Goal: Information Seeking & Learning: Learn about a topic

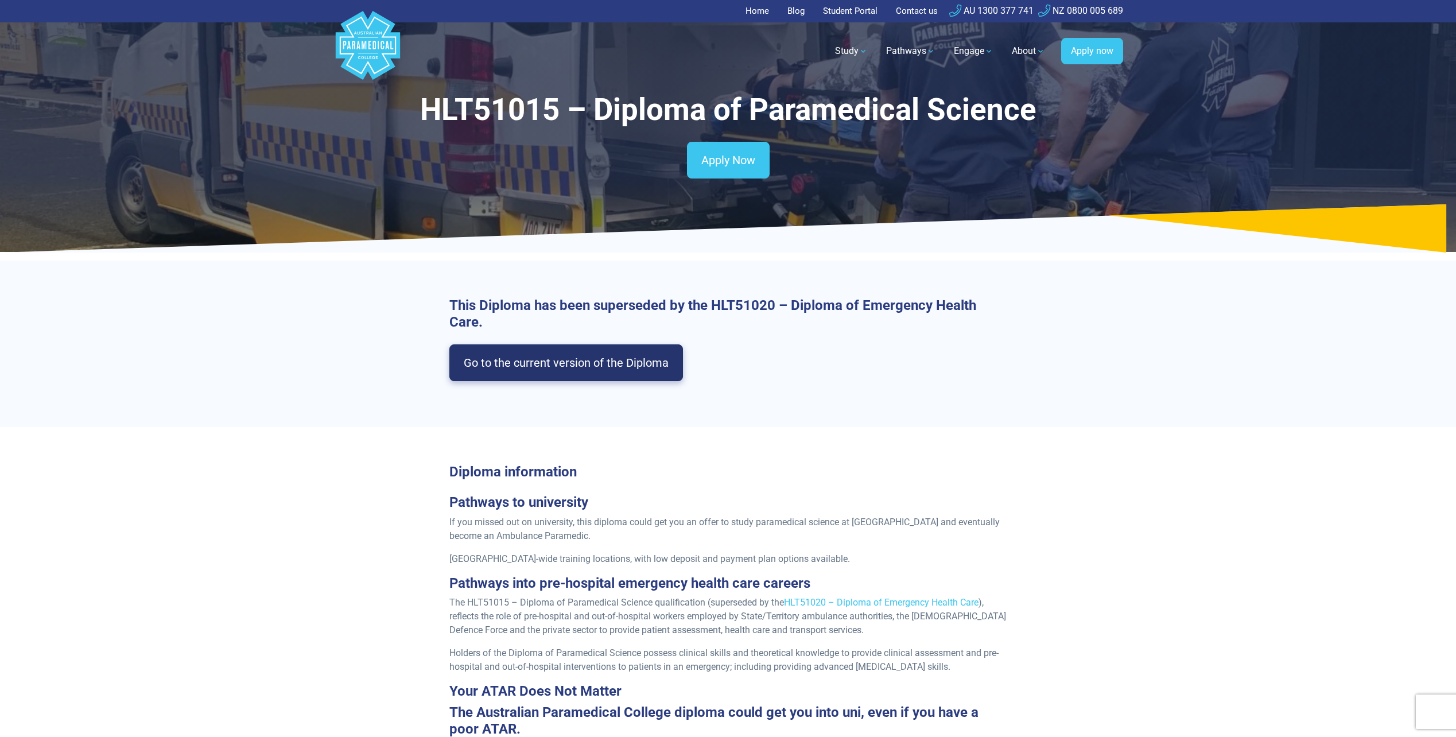
click at [575, 360] on link "Go to the current version of the Diploma" at bounding box center [566, 362] width 234 height 37
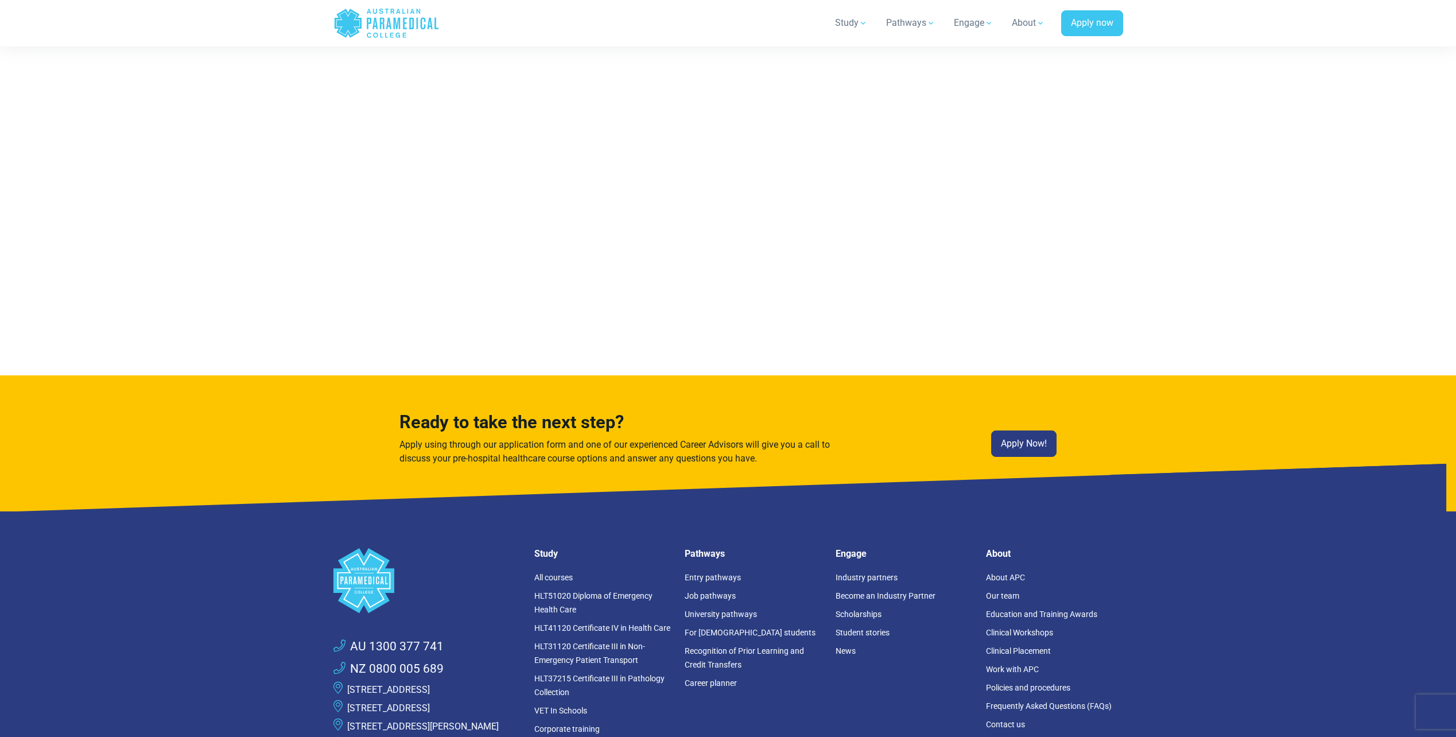
scroll to position [7312, 0]
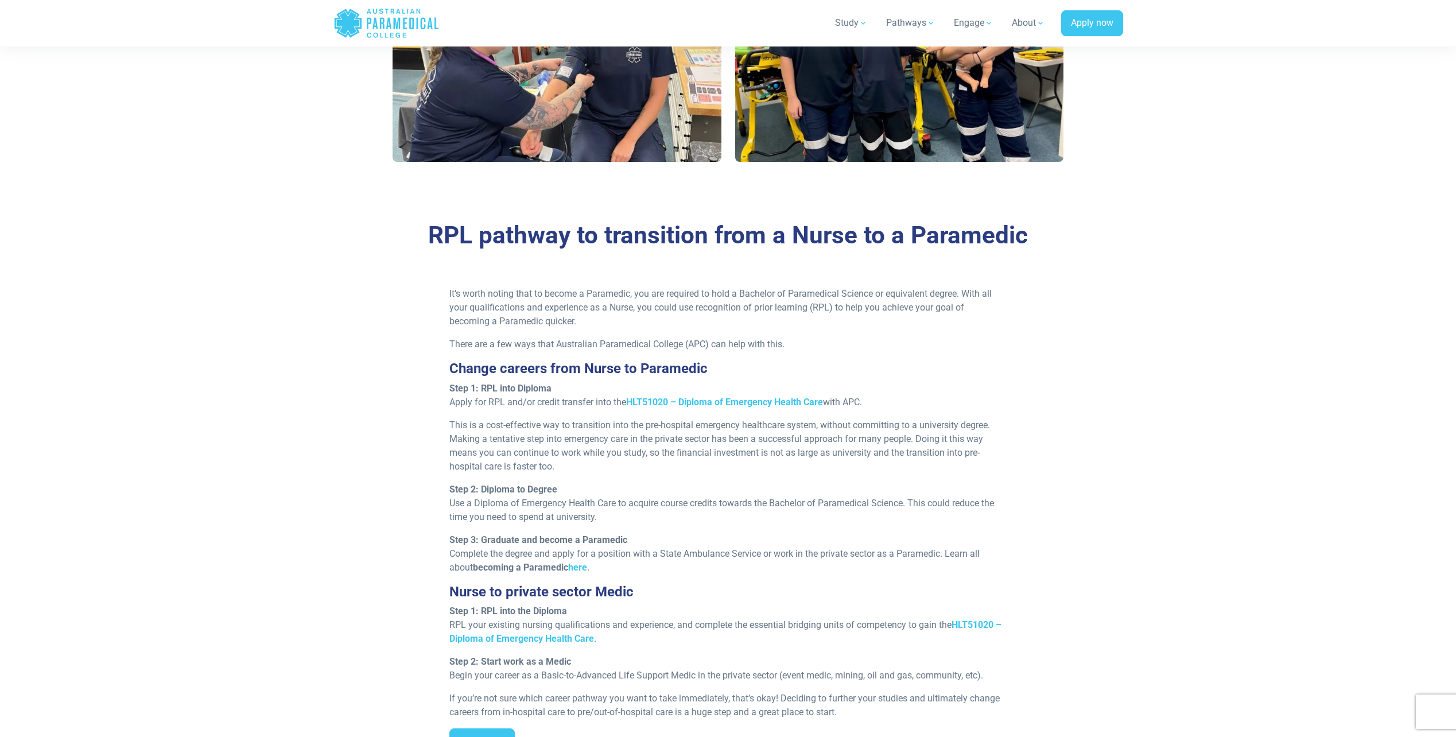
scroll to position [804, 0]
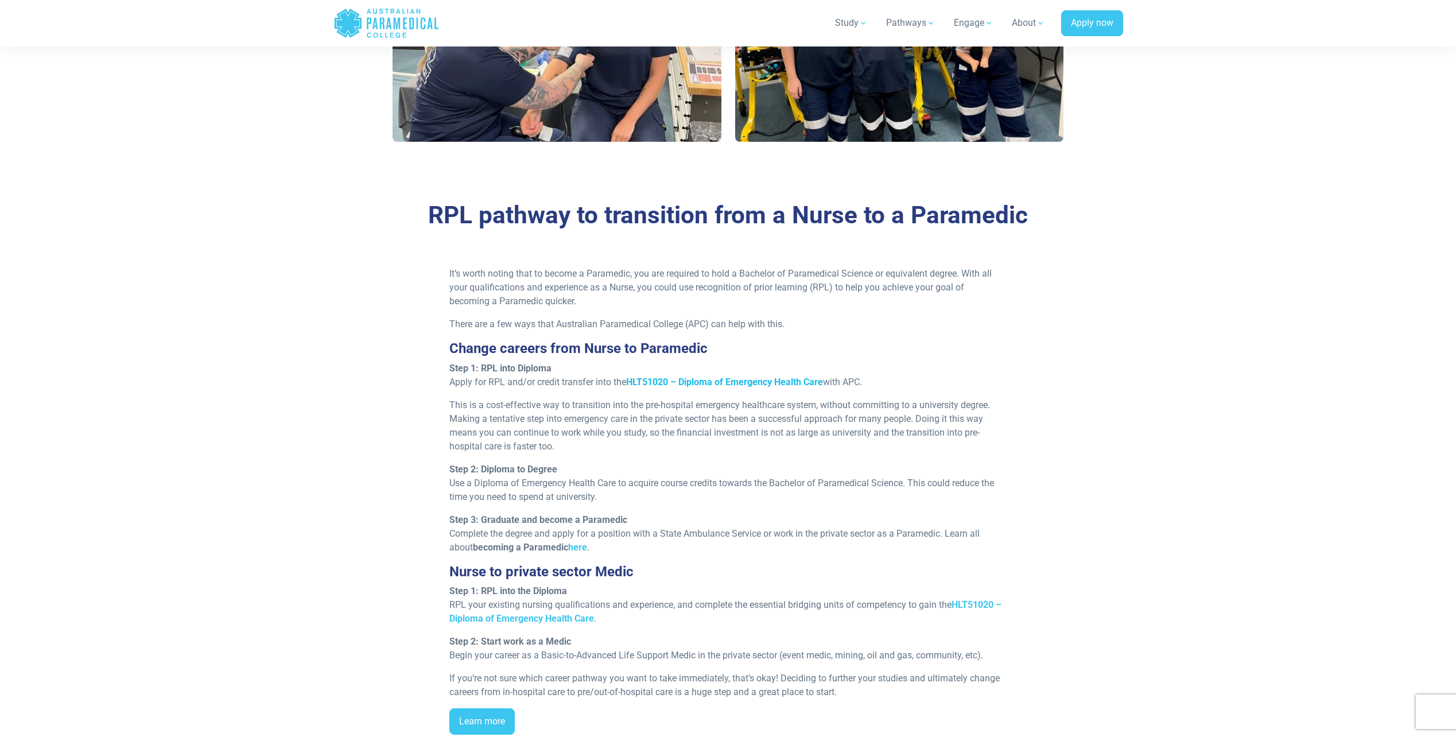
click at [703, 381] on strong "HLT51020 – Diploma of Emergency Health Care" at bounding box center [724, 382] width 197 height 11
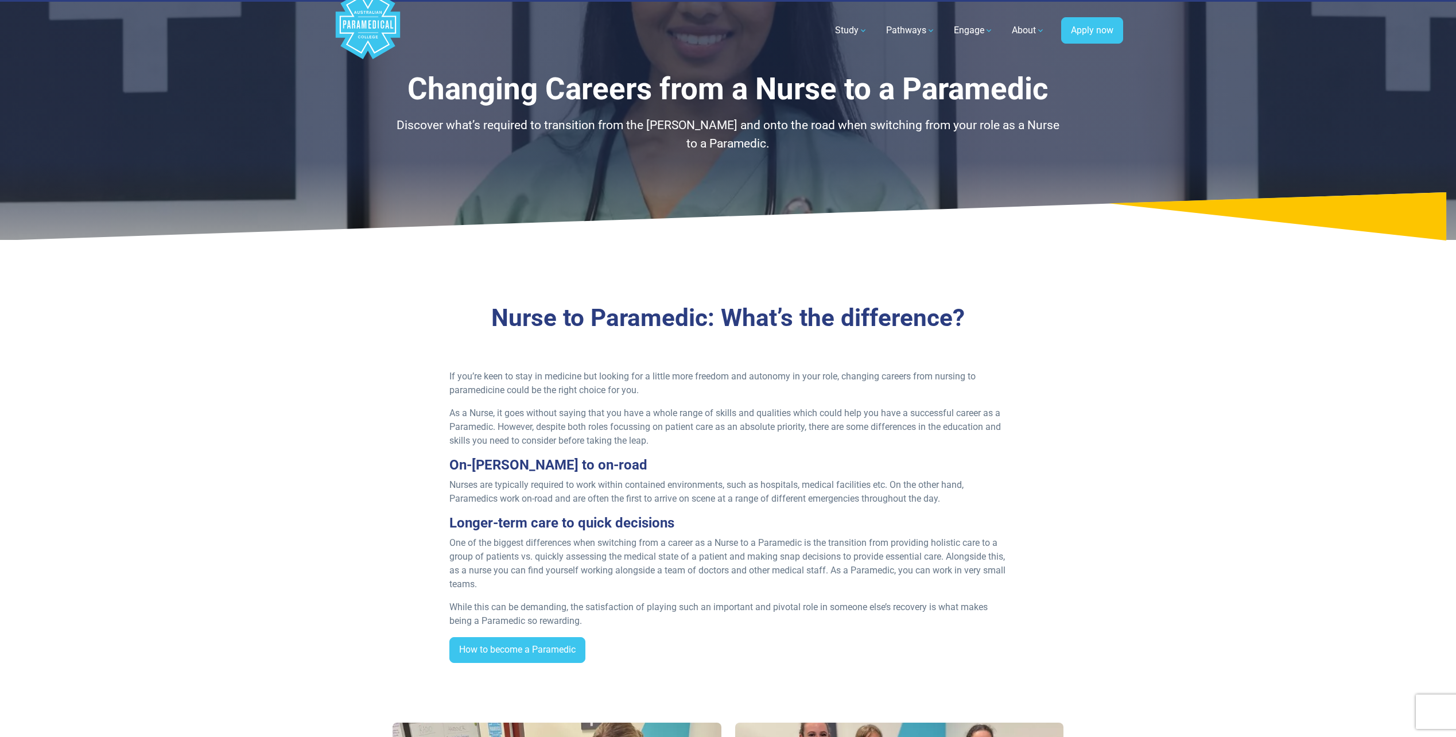
scroll to position [0, 0]
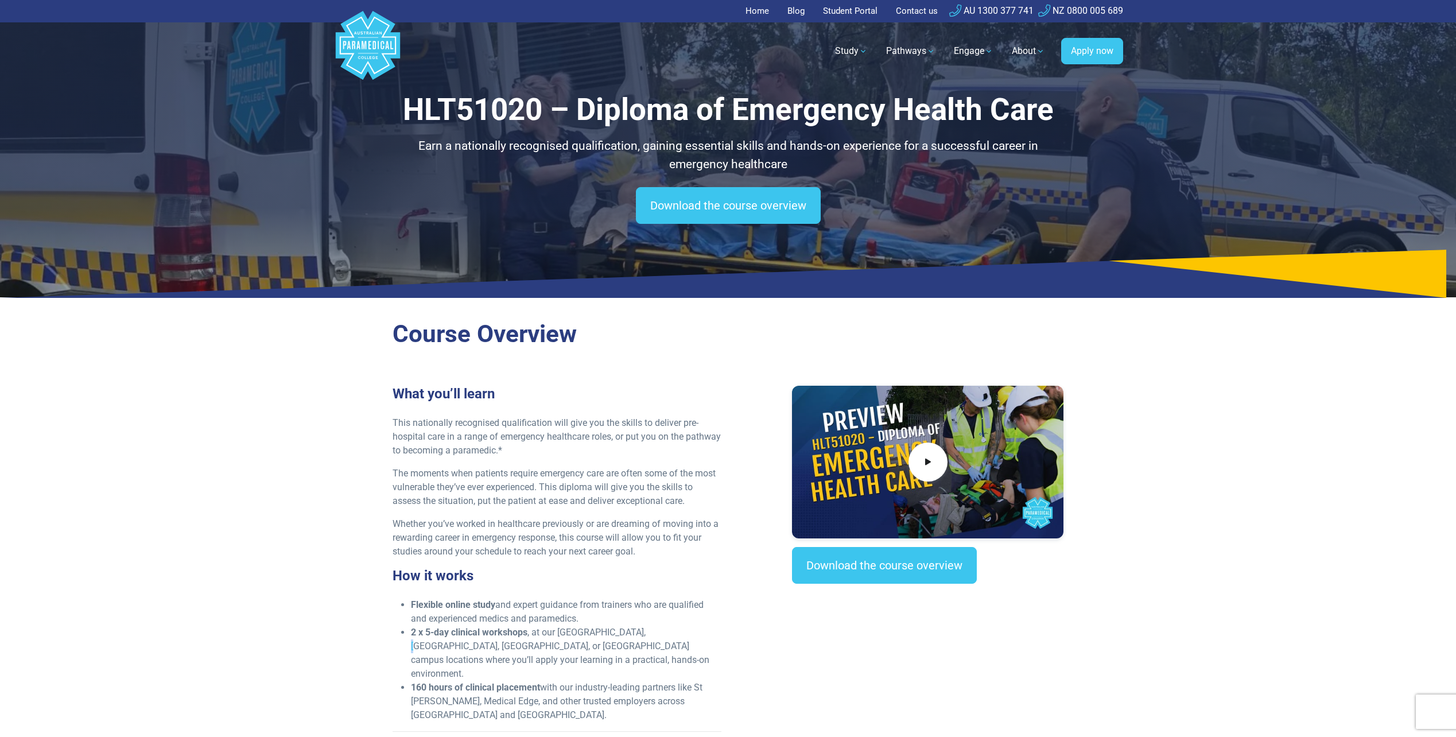
drag, startPoint x: 643, startPoint y: 635, endPoint x: 631, endPoint y: 630, distance: 13.6
click at [631, 630] on li "2 x 5-day clinical workshops , at our NSW, VIC, QLD, or WA campus locations whe…" at bounding box center [566, 653] width 311 height 55
drag, startPoint x: 631, startPoint y: 630, endPoint x: 563, endPoint y: 634, distance: 67.9
click at [563, 634] on li "2 x 5-day clinical workshops , at our NSW, VIC, QLD, or WA campus locations whe…" at bounding box center [566, 653] width 311 height 55
drag, startPoint x: 413, startPoint y: 659, endPoint x: 530, endPoint y: 673, distance: 117.8
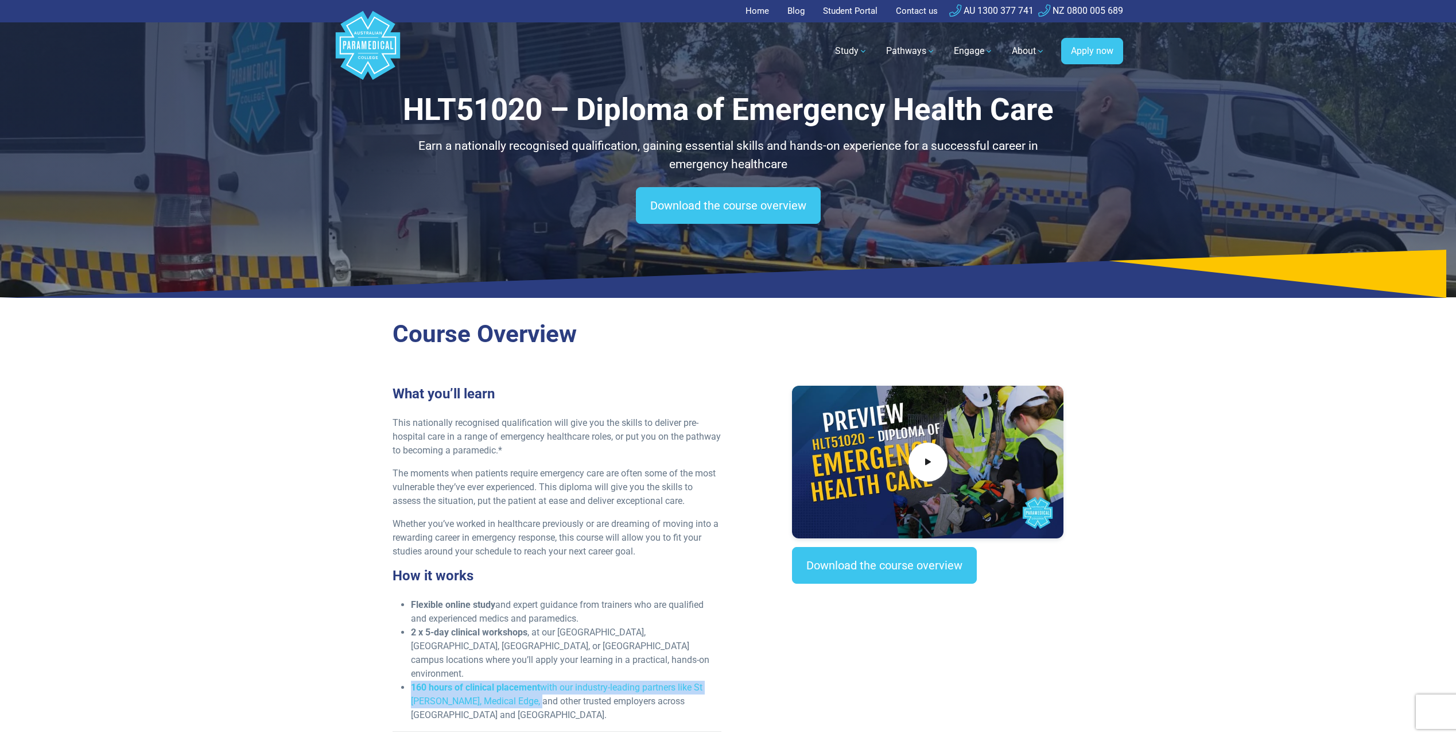
click at [530, 681] on li "160 hours of clinical placement with our industry-leading partners like St John…" at bounding box center [566, 701] width 311 height 41
drag, startPoint x: 530, startPoint y: 673, endPoint x: 655, endPoint y: 662, distance: 125.6
click at [655, 681] on li "160 hours of clinical placement with our industry-leading partners like St John…" at bounding box center [566, 701] width 311 height 41
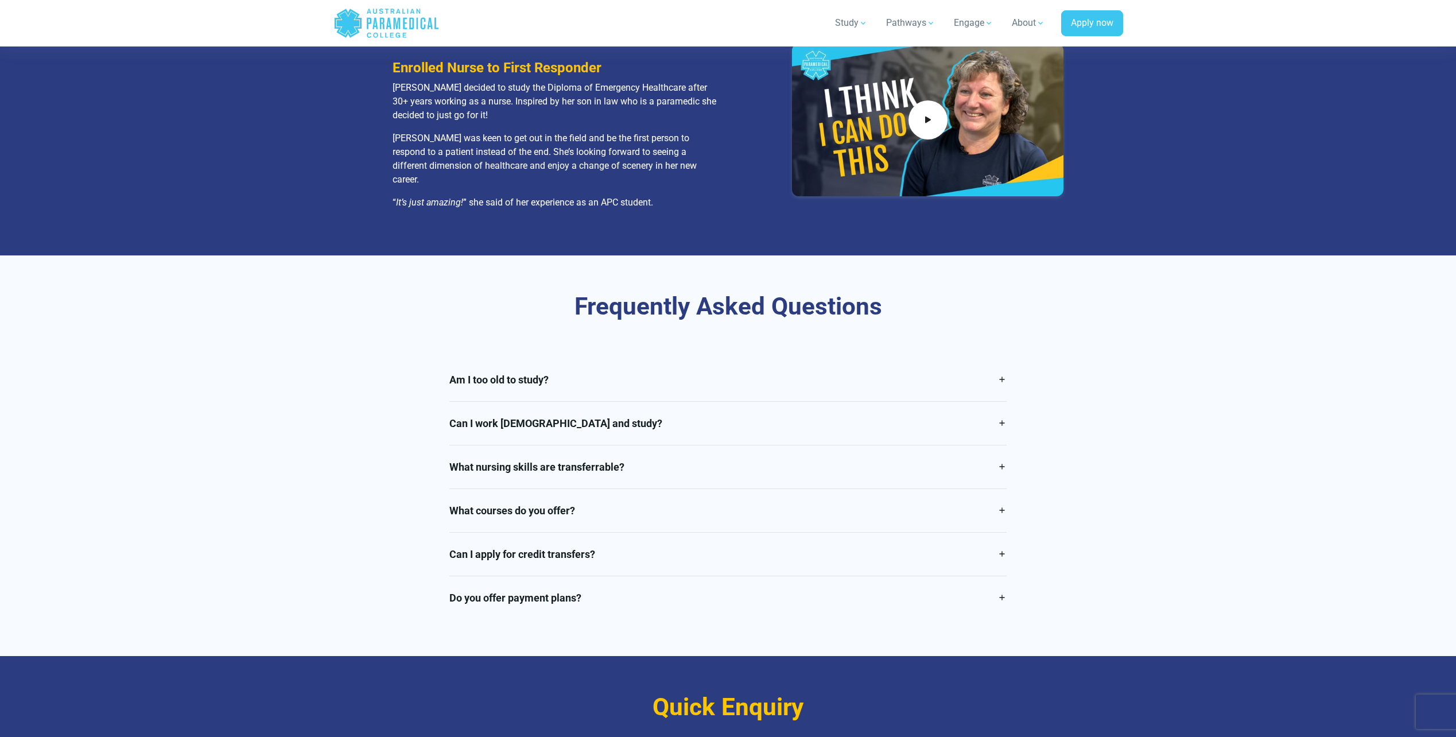
scroll to position [1951, 0]
